Goal: Task Accomplishment & Management: Complete application form

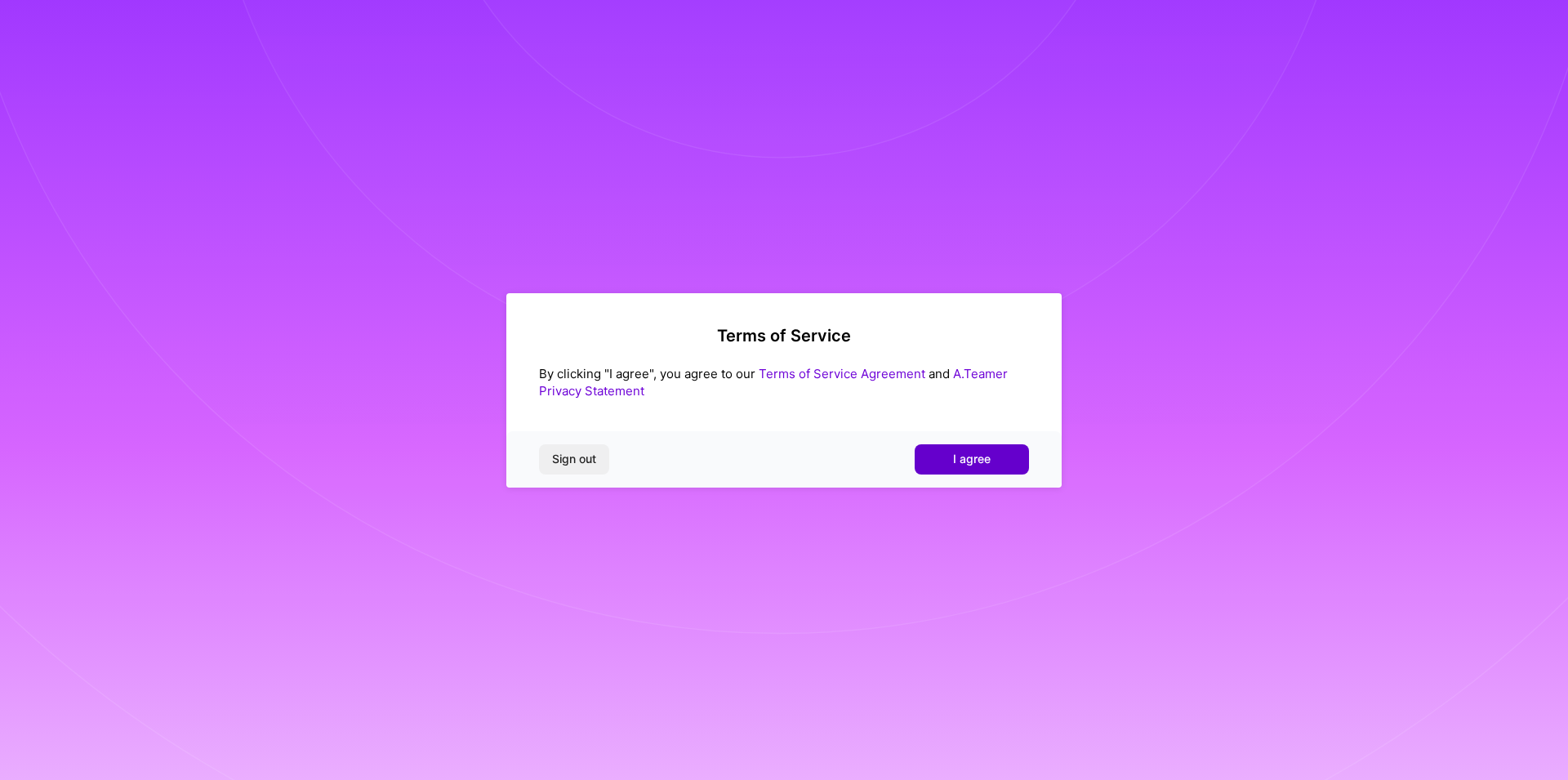
click at [963, 452] on span "I agree" at bounding box center [972, 459] width 37 height 17
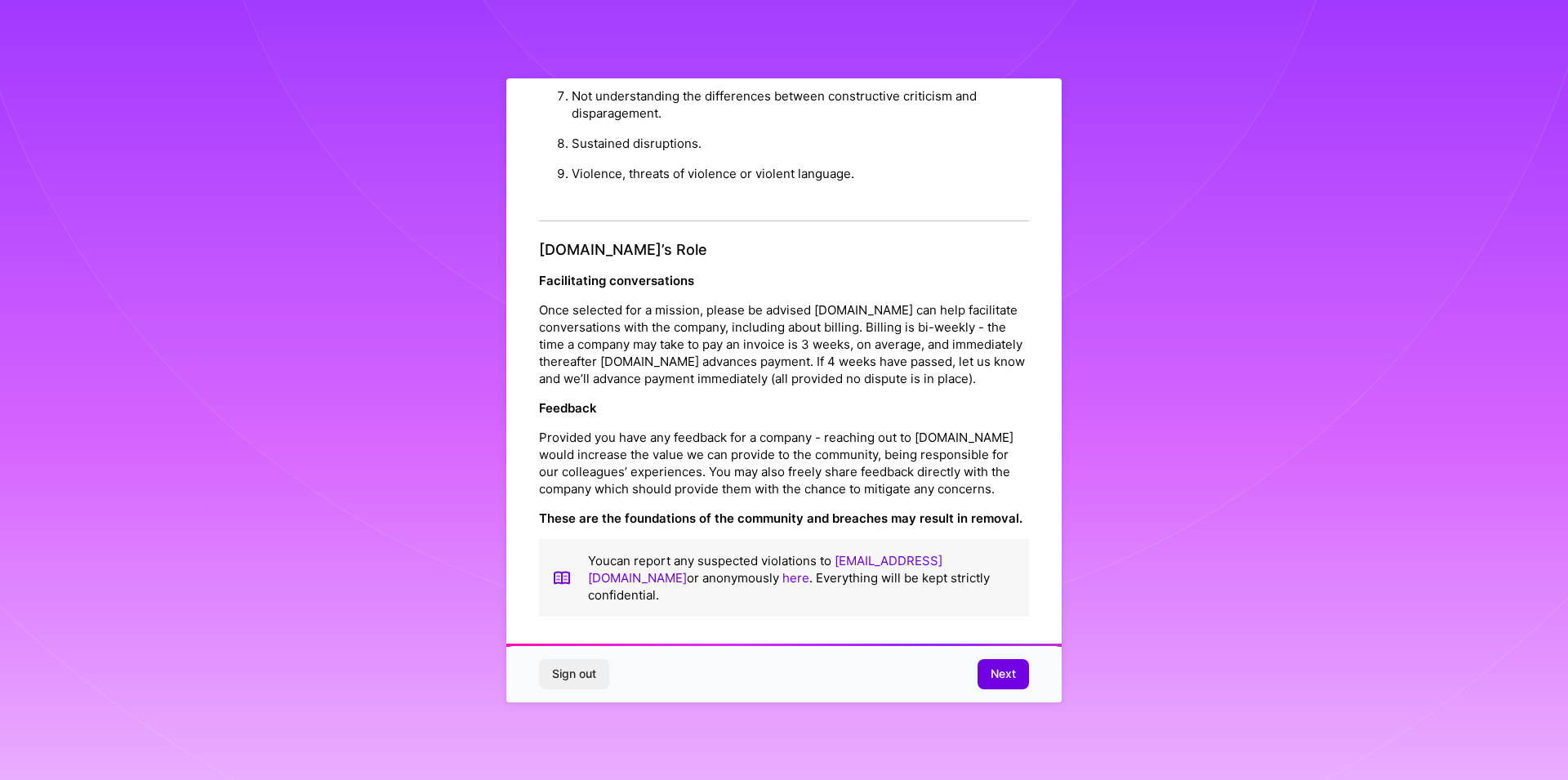
scroll to position [9, 0]
click at [1019, 674] on button "Next" at bounding box center [1003, 673] width 52 height 29
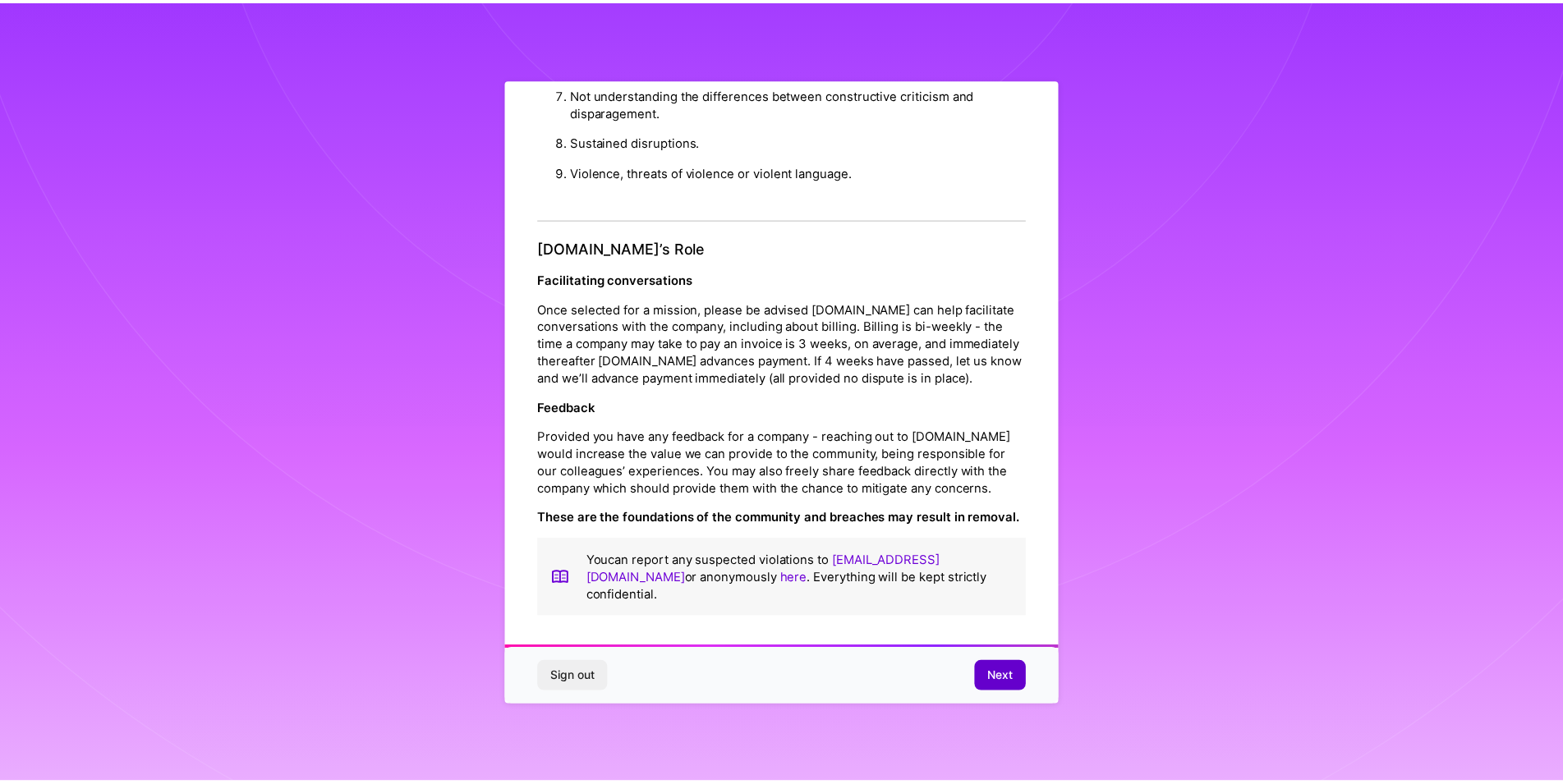
scroll to position [0, 0]
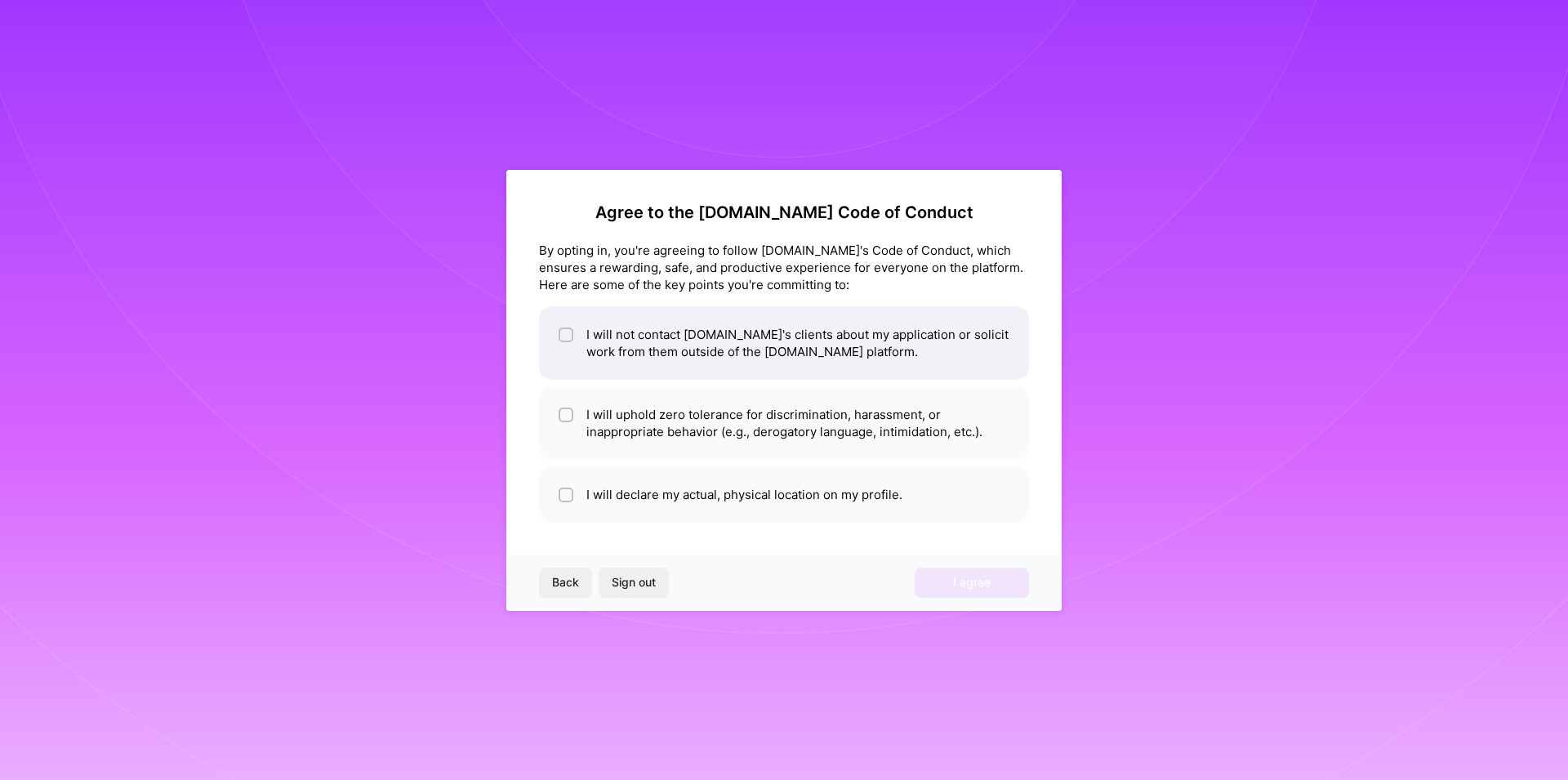
click at [623, 366] on li "I will not contact [DOMAIN_NAME]'s clients about my application or solicit work…" at bounding box center [784, 343] width 490 height 73
checkbox input "true"
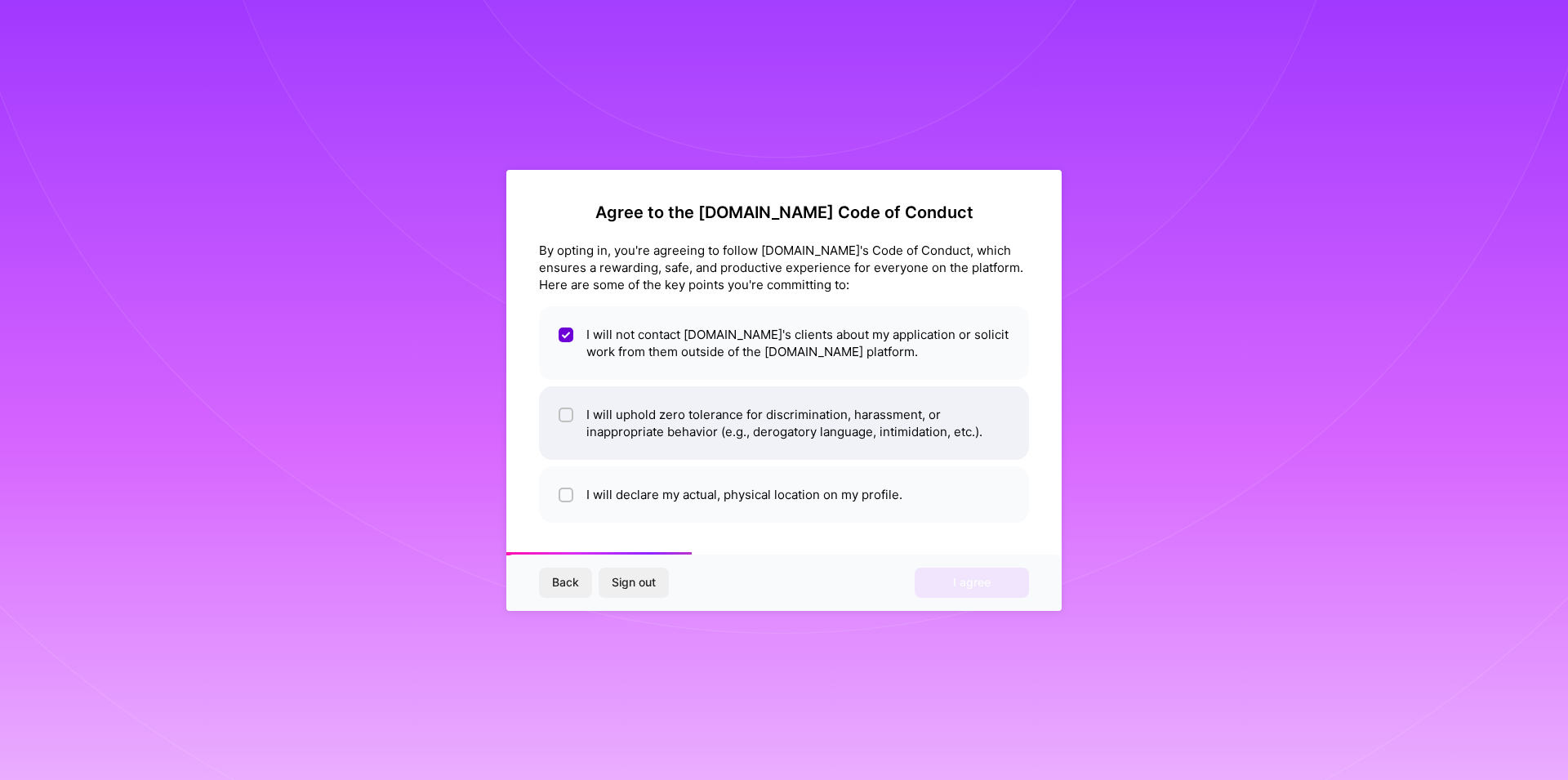
click at [616, 423] on li "I will uphold zero tolerance for discrimination, harassment, or inappropriate b…" at bounding box center [784, 423] width 490 height 73
checkbox input "true"
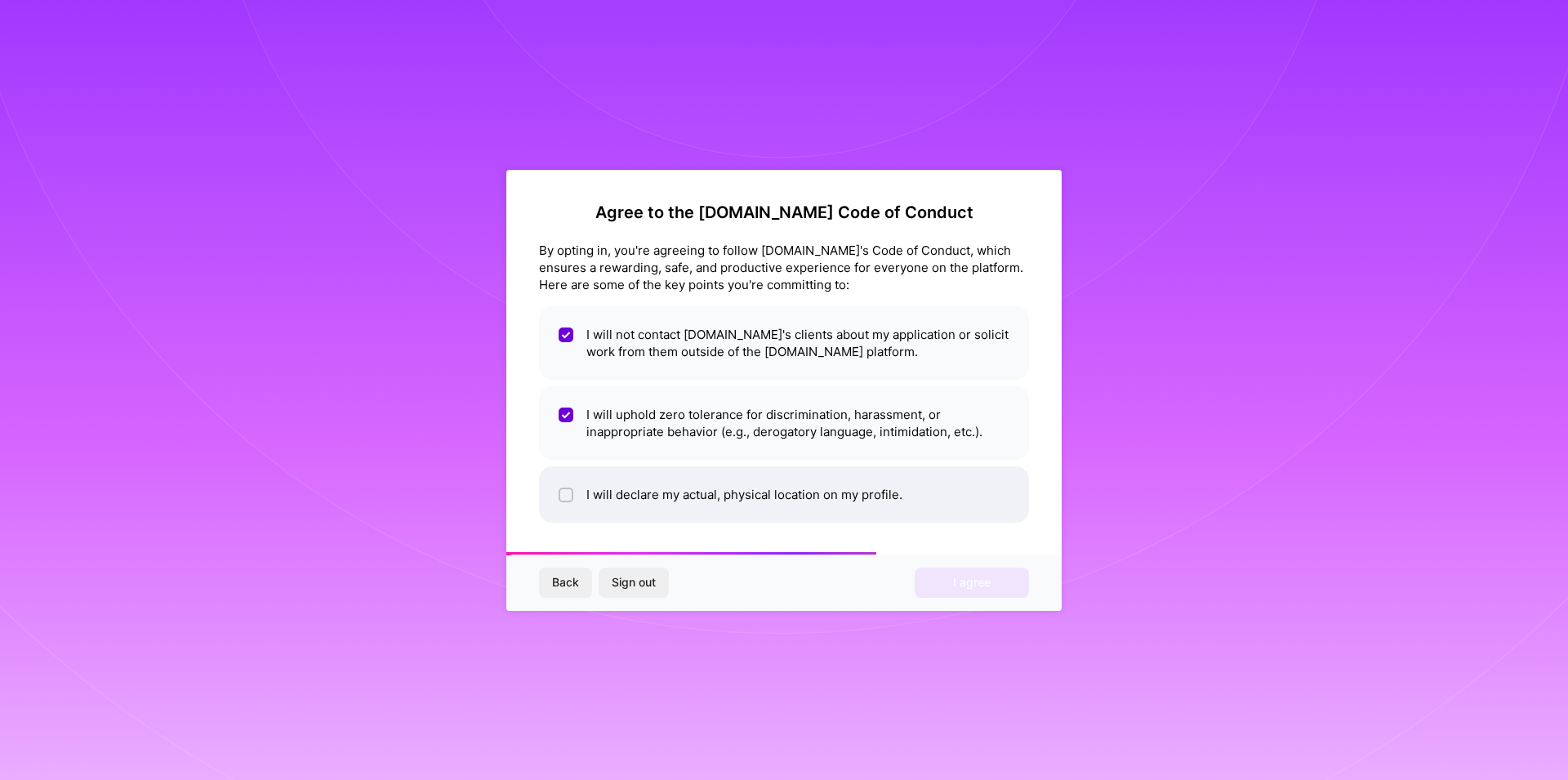
click at [633, 485] on li "I will declare my actual, physical location on my profile." at bounding box center [784, 494] width 490 height 57
checkbox input "true"
click at [992, 580] on button "I agree" at bounding box center [971, 582] width 115 height 29
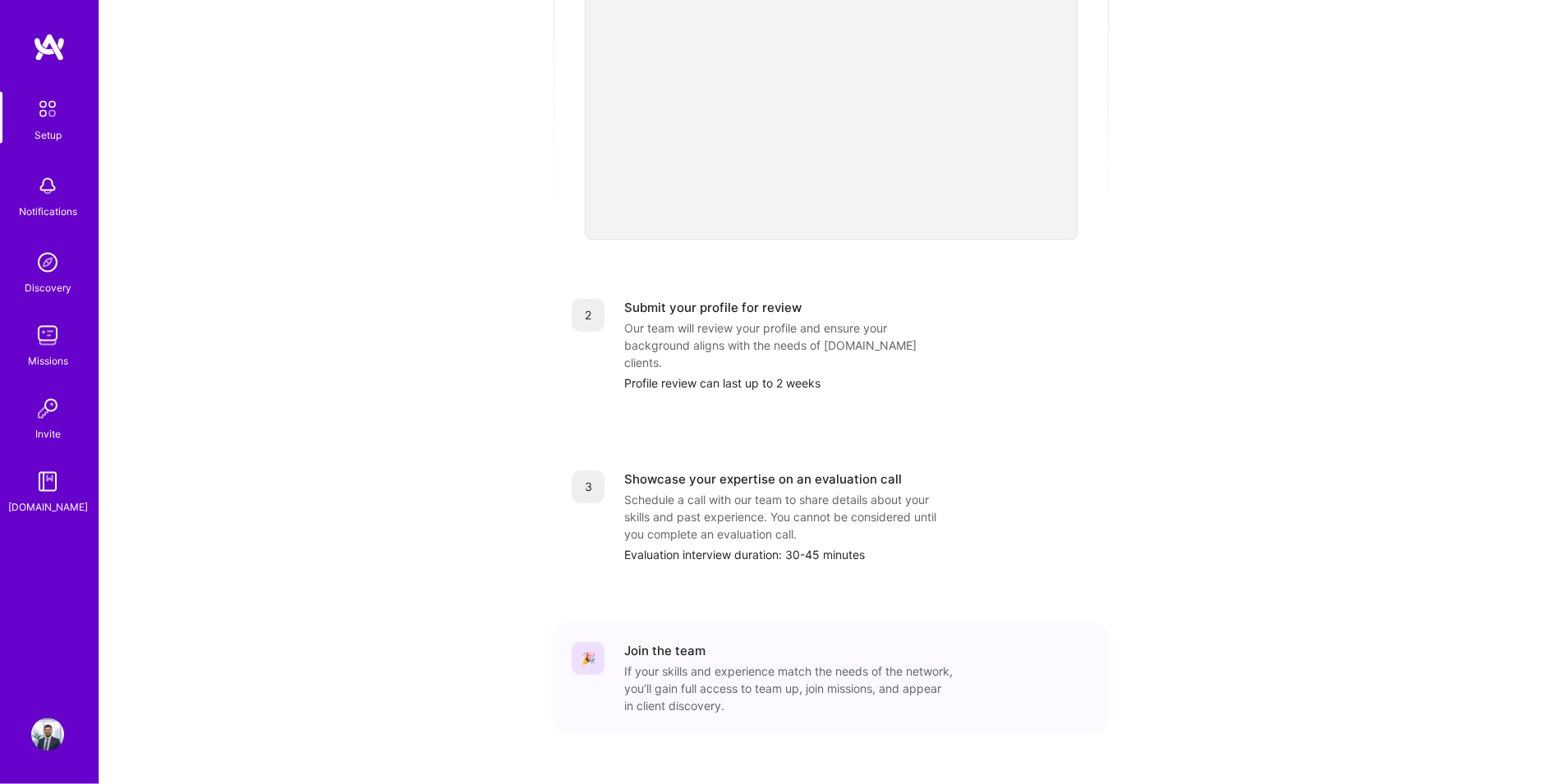
scroll to position [463, 0]
click at [66, 271] on link "Discovery" at bounding box center [47, 271] width 101 height 50
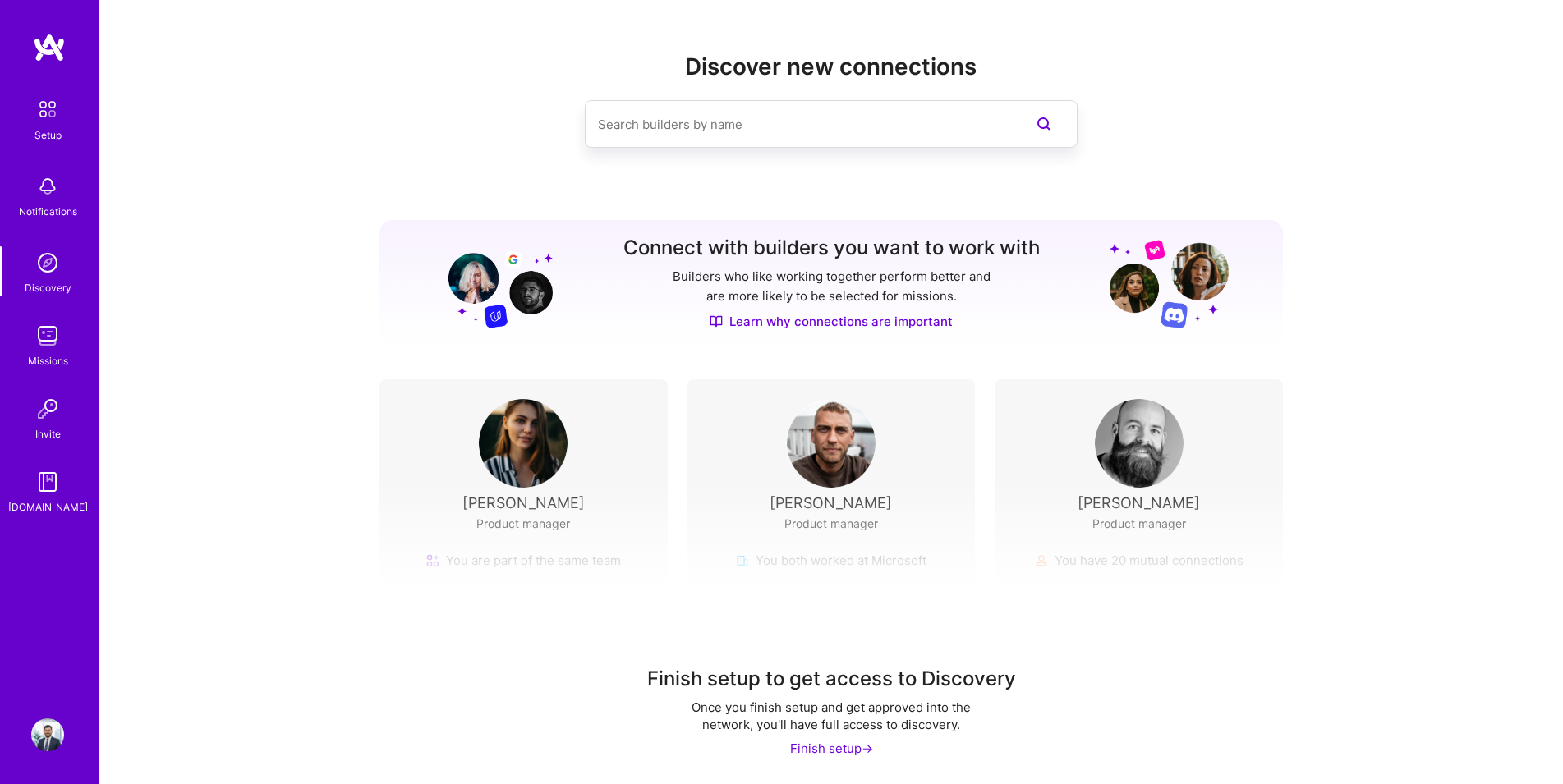
click at [35, 349] on img at bounding box center [47, 335] width 32 height 32
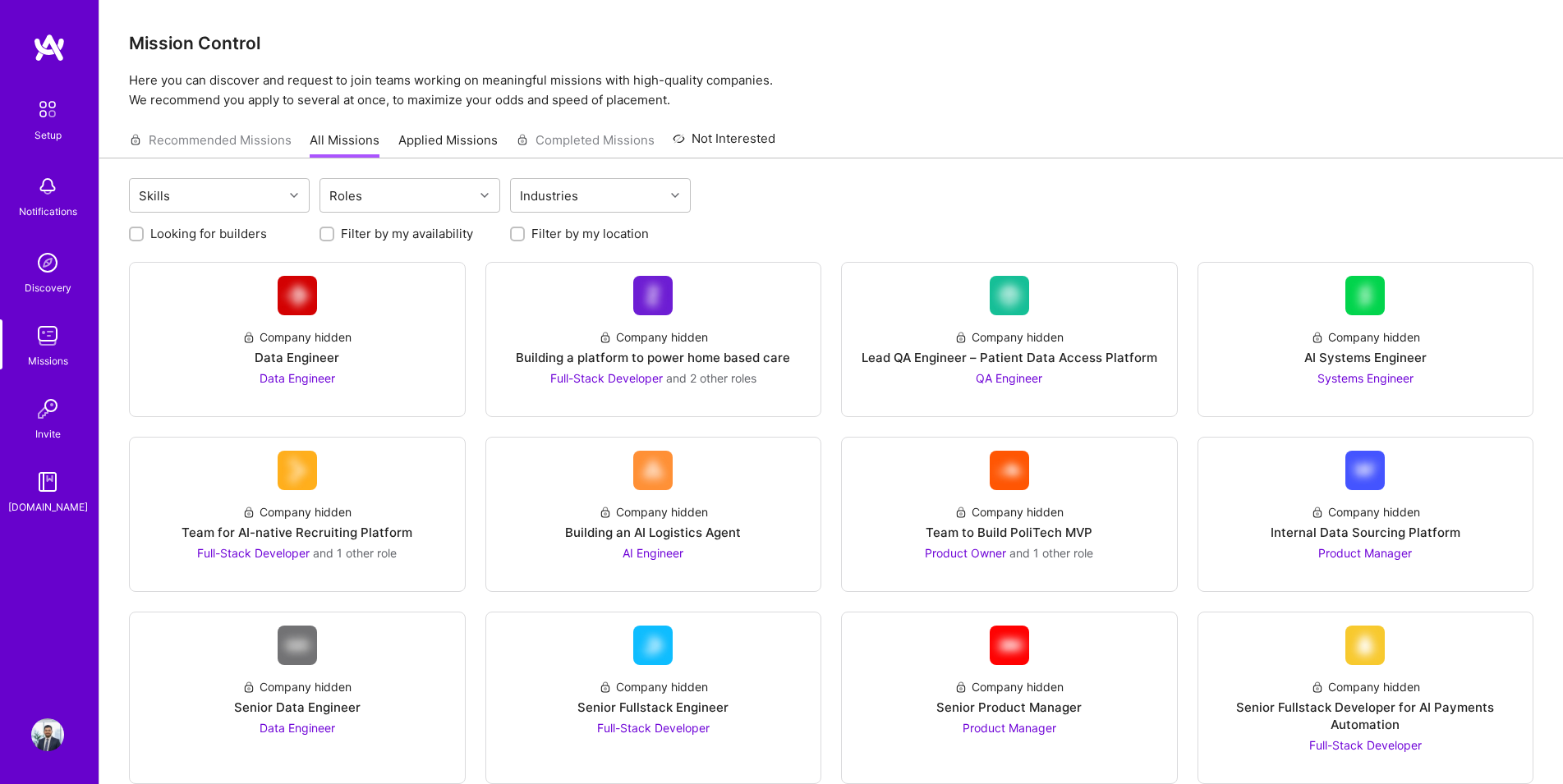
click at [424, 141] on link "Applied Missions" at bounding box center [448, 145] width 99 height 28
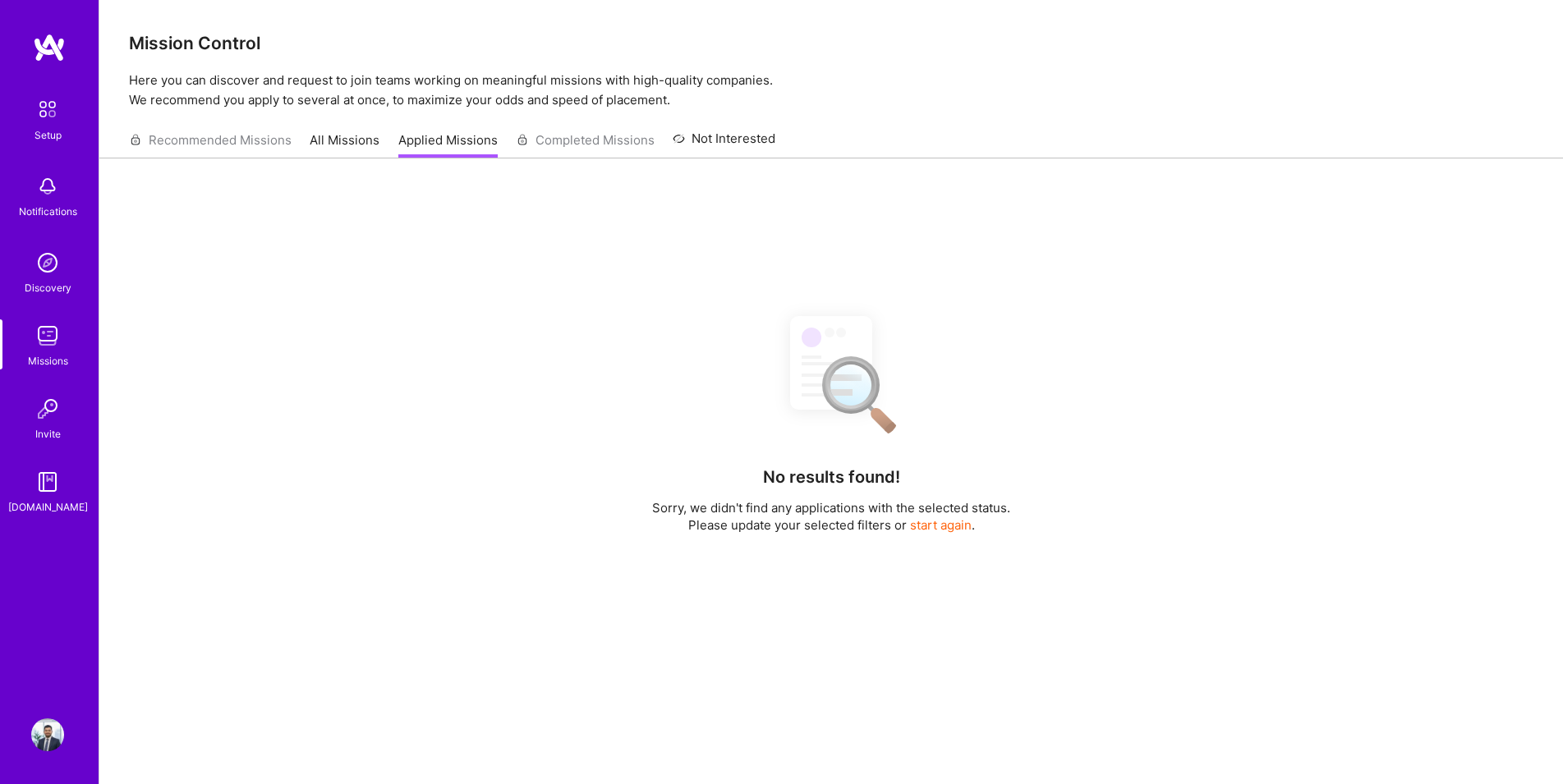
click at [361, 151] on link "All Missions" at bounding box center [344, 145] width 70 height 28
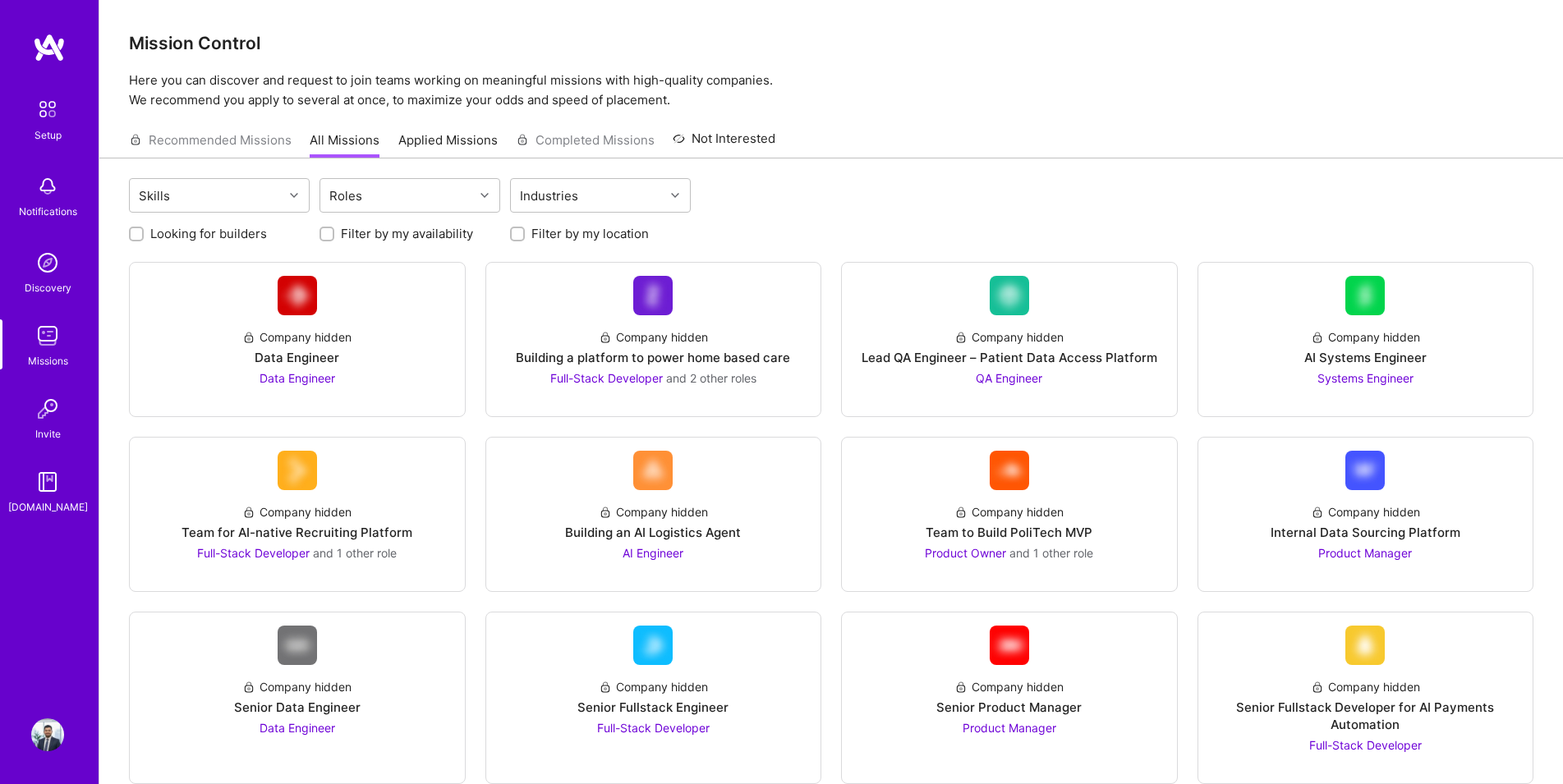
click at [33, 252] on img at bounding box center [47, 262] width 32 height 32
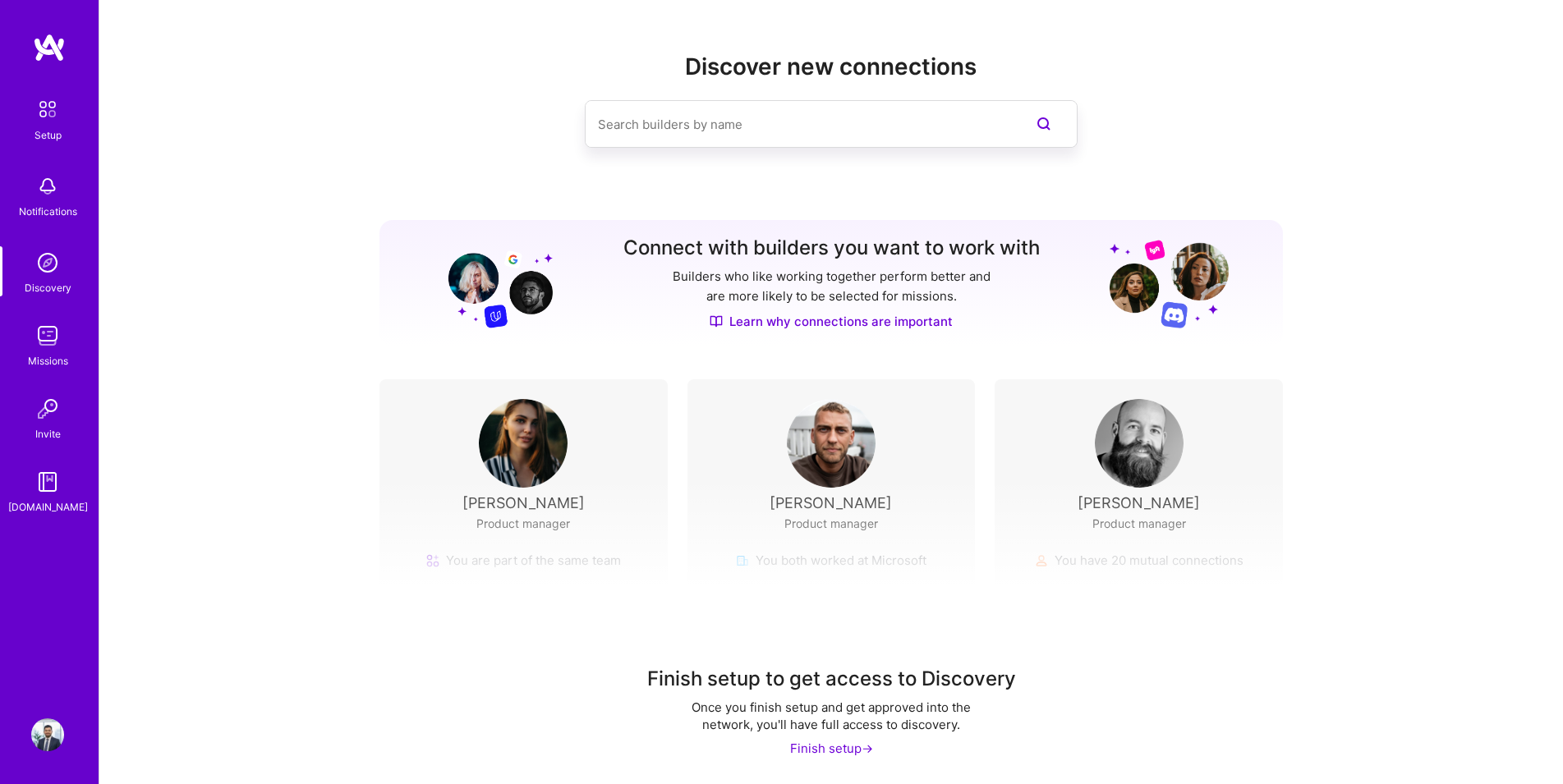
click at [37, 235] on div "Setup Notifications Discovery Missions Invite [DOMAIN_NAME]" at bounding box center [49, 303] width 98 height 424
click at [43, 211] on div "Notifications" at bounding box center [47, 211] width 58 height 18
click at [29, 279] on div "Discovery" at bounding box center [48, 288] width 47 height 18
click at [40, 349] on img at bounding box center [47, 335] width 32 height 32
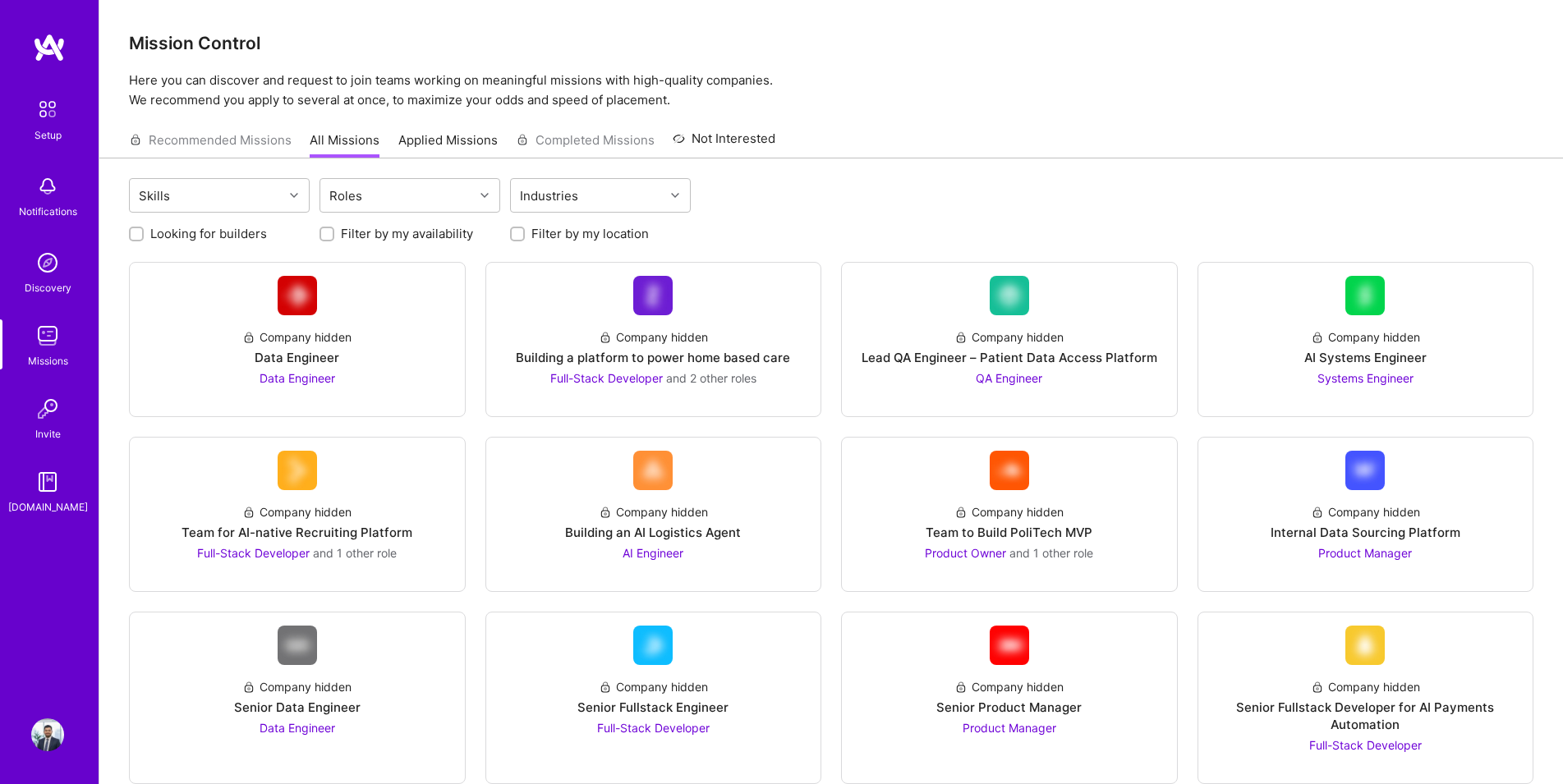
click at [50, 104] on img at bounding box center [47, 108] width 34 height 34
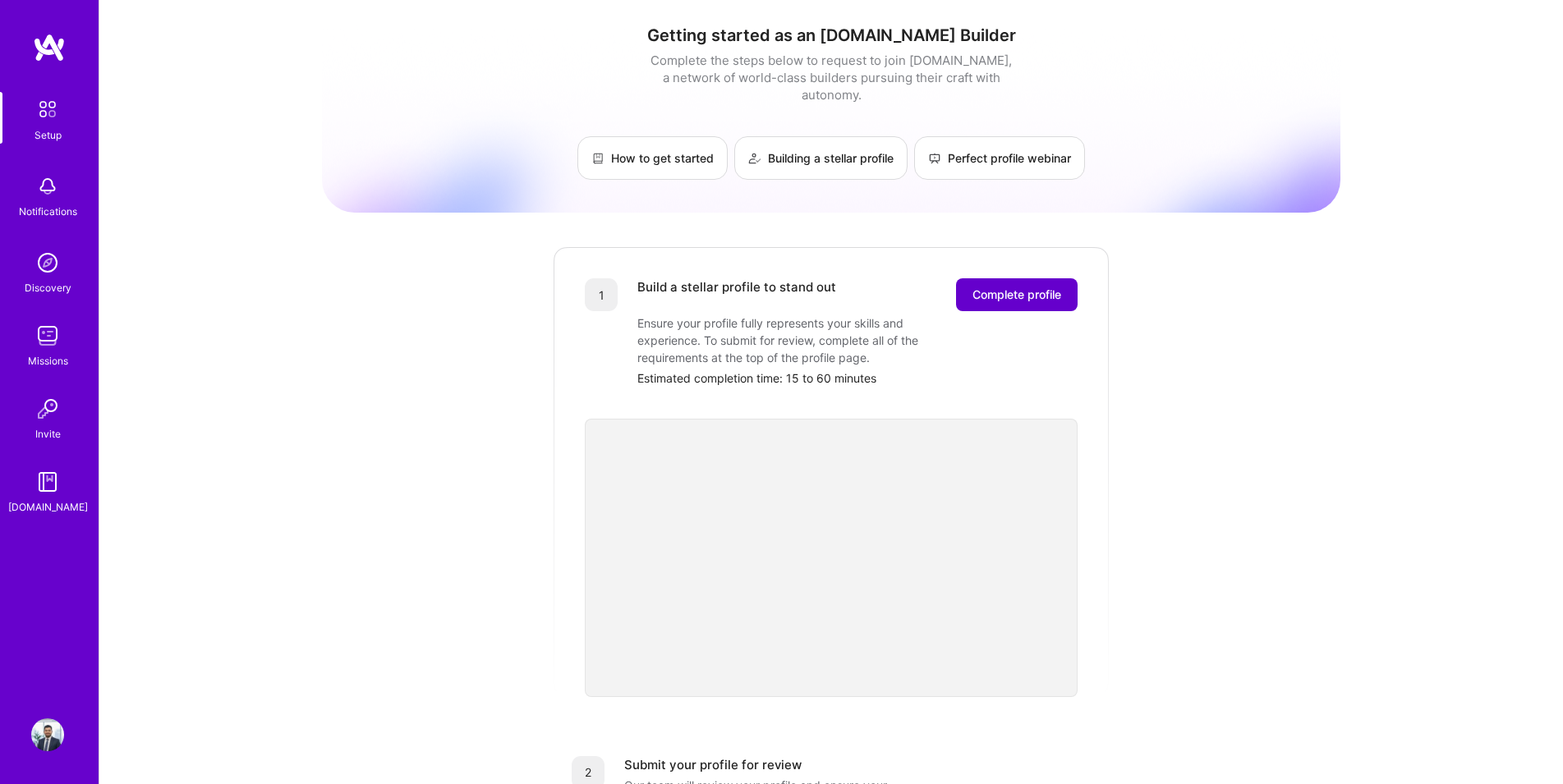
click at [1010, 286] on span "Complete profile" at bounding box center [1017, 294] width 89 height 17
